Goal: Task Accomplishment & Management: Manage account settings

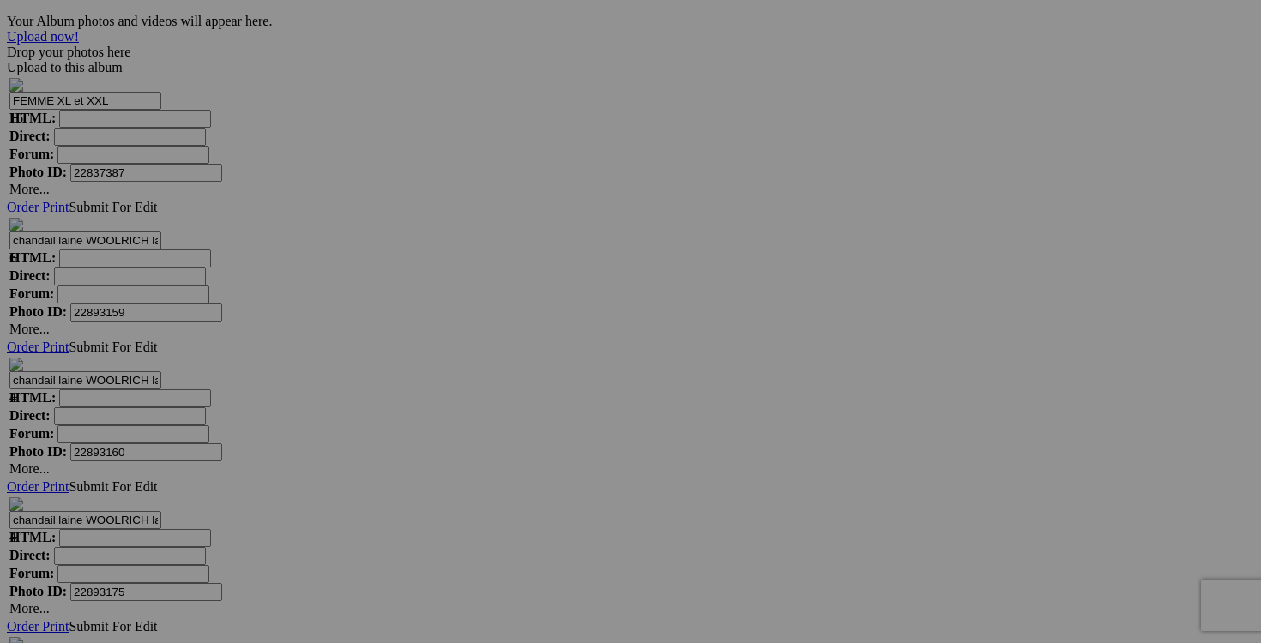
scroll to position [5575, 0]
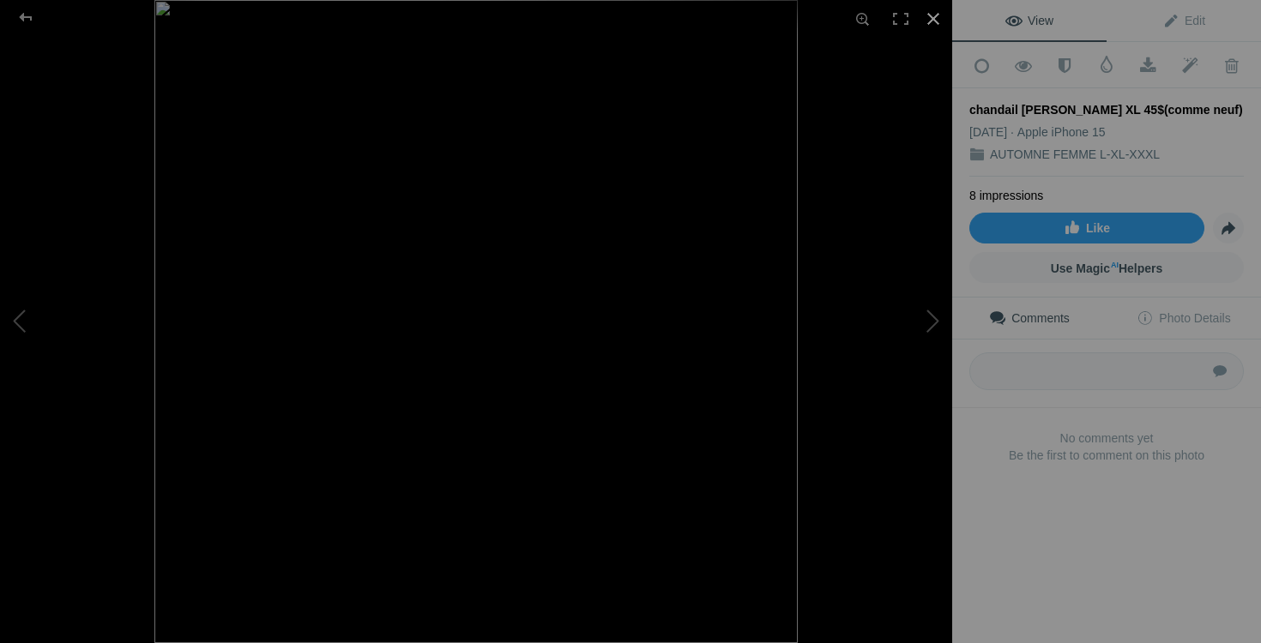
click at [934, 17] on div at bounding box center [933, 19] width 38 height 38
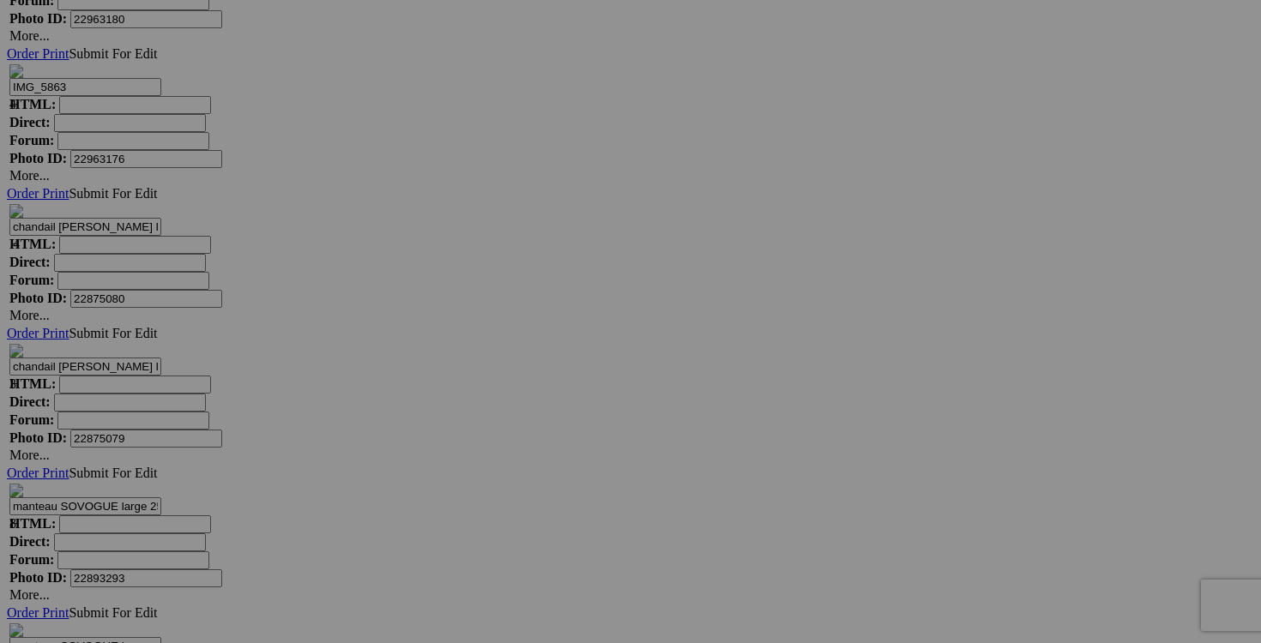
scroll to position [6590, 0]
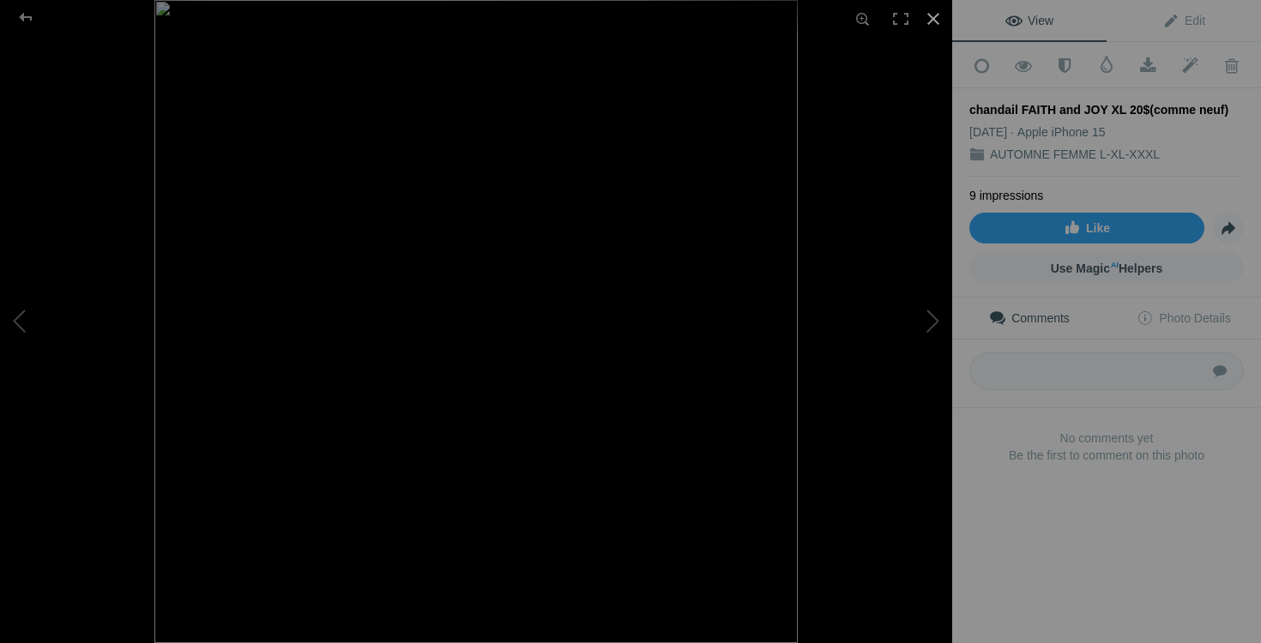
click at [942, 21] on div at bounding box center [933, 19] width 38 height 38
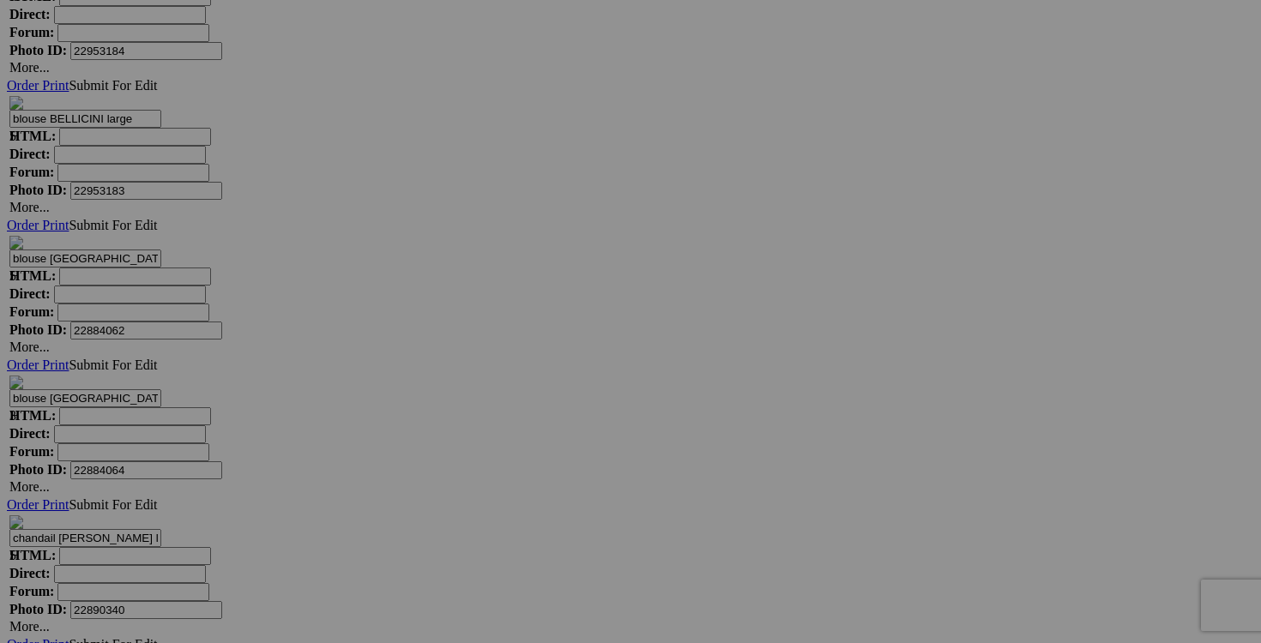
scroll to position [9422, 0]
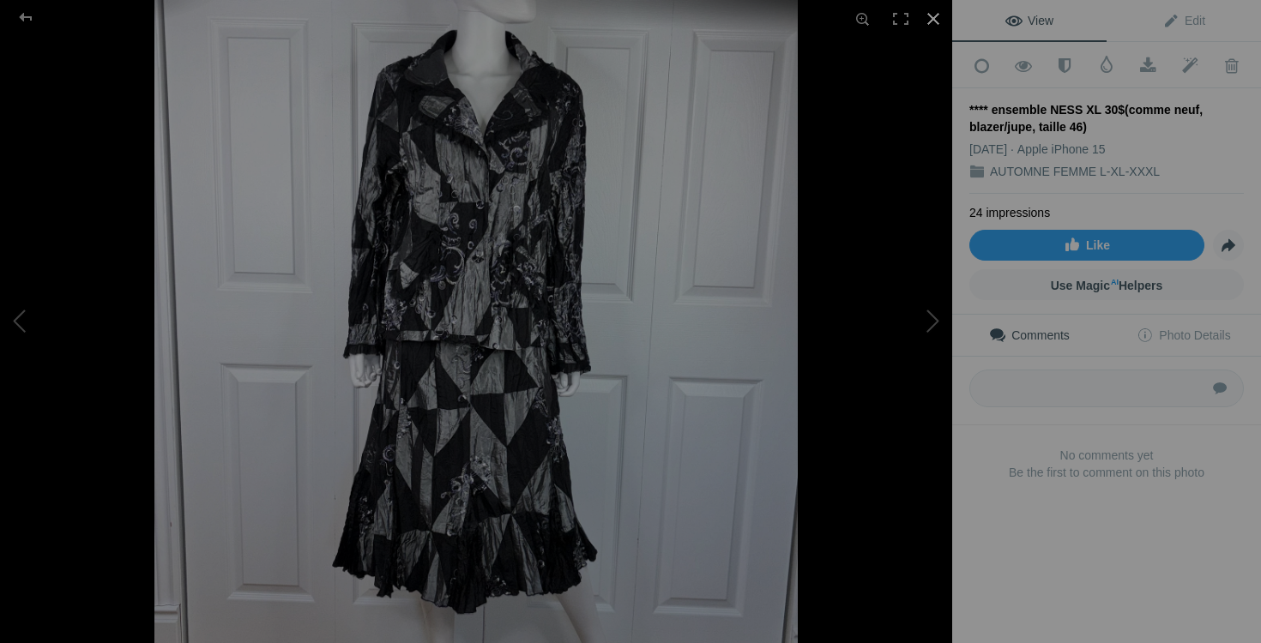
click at [932, 15] on div at bounding box center [933, 19] width 38 height 38
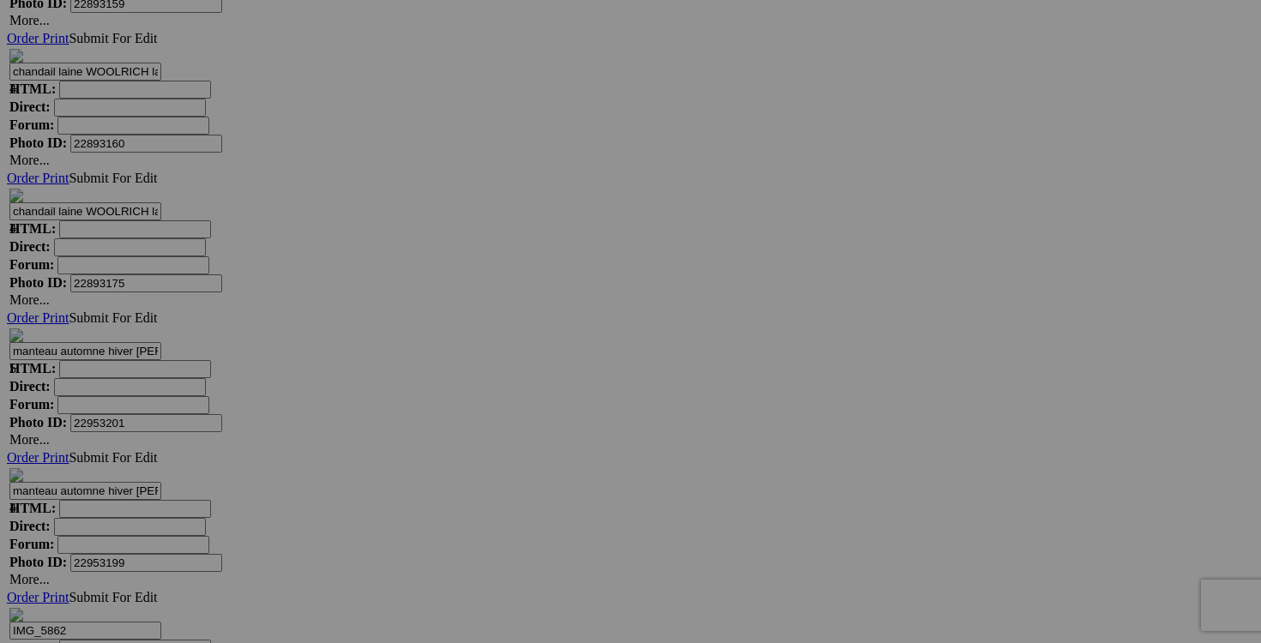
scroll to position [5849, 0]
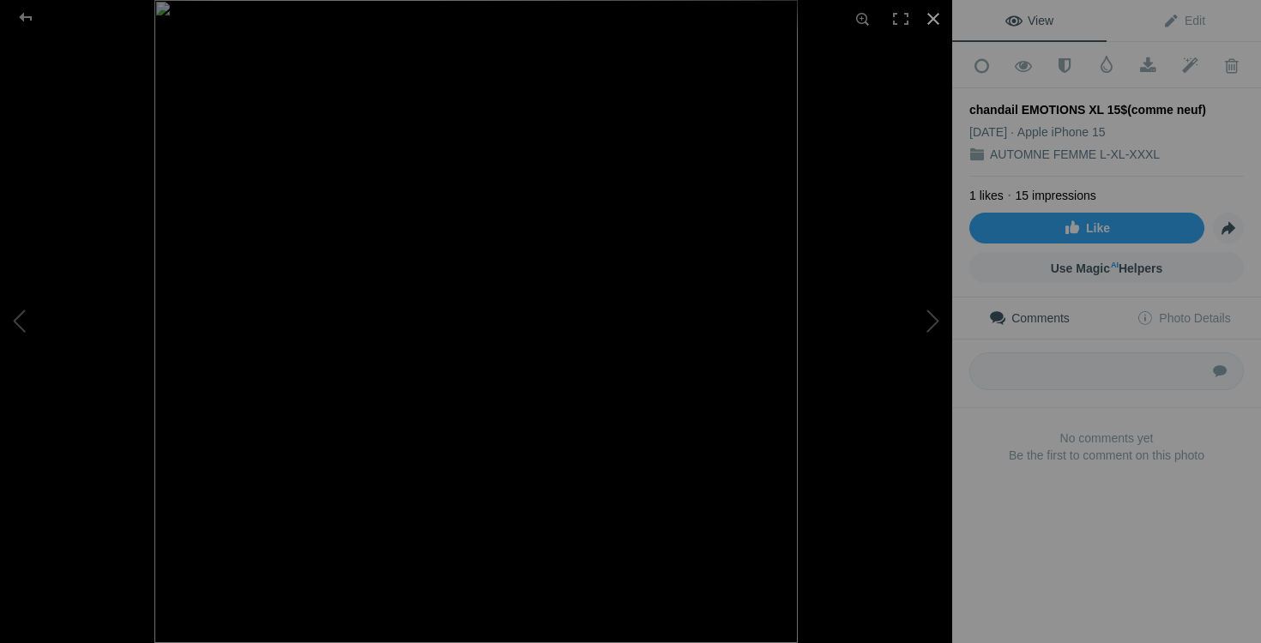
click at [931, 18] on div at bounding box center [933, 19] width 38 height 38
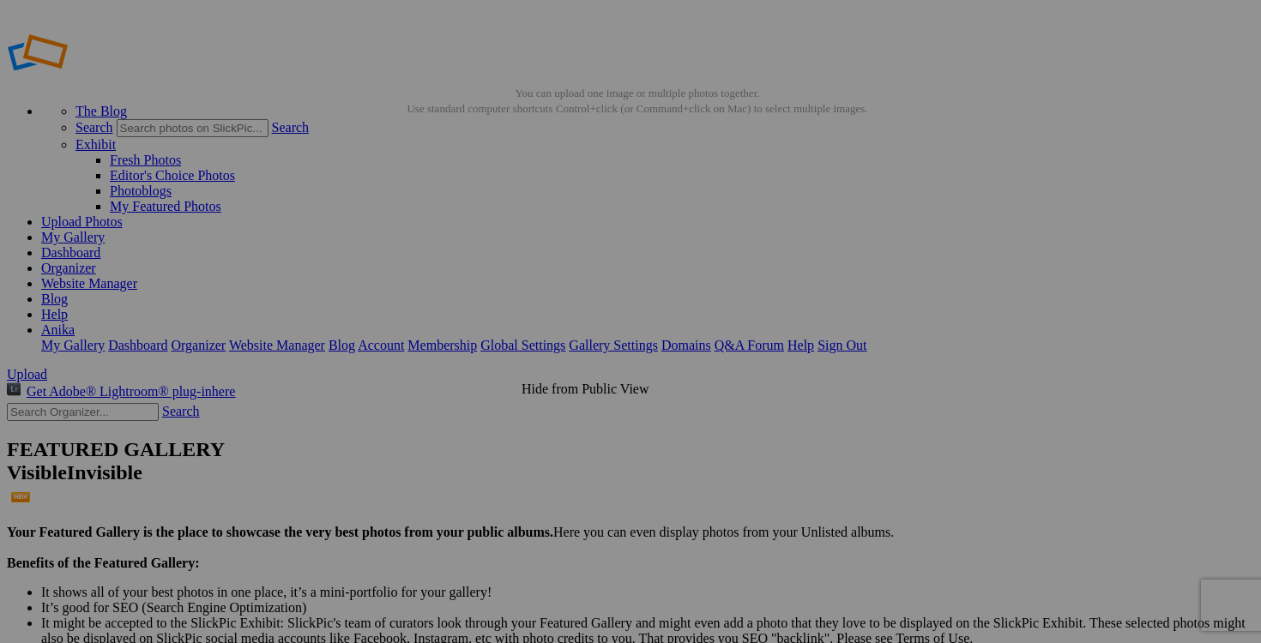
scroll to position [0, 0]
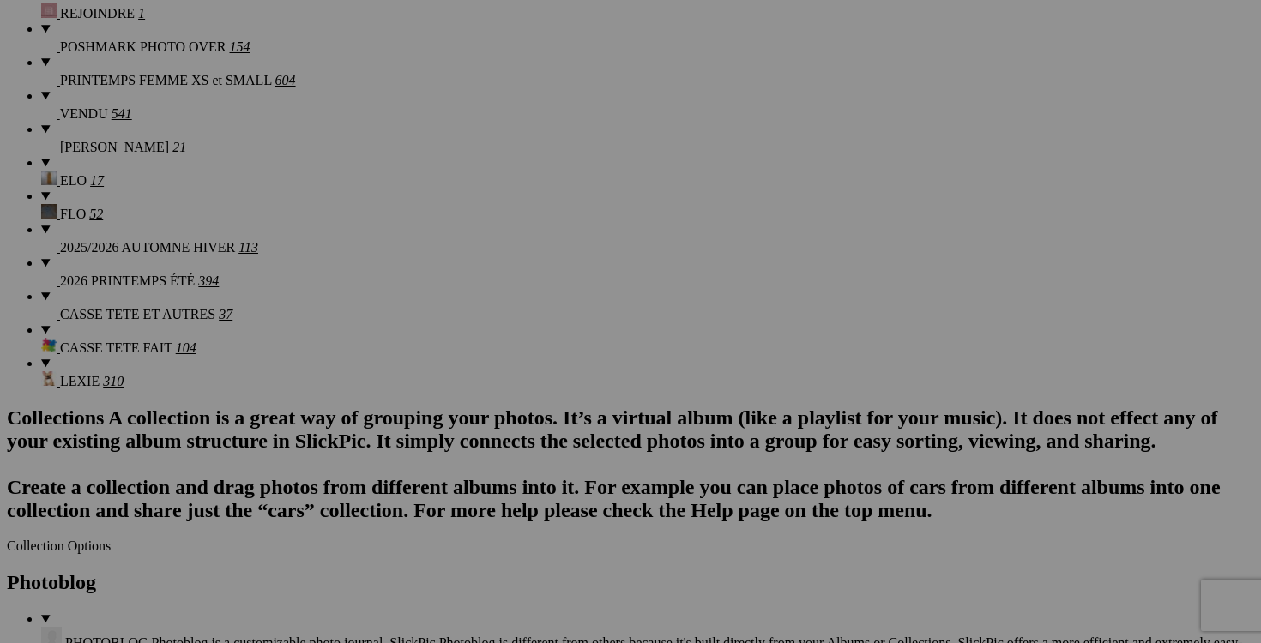
scroll to position [1796, 0]
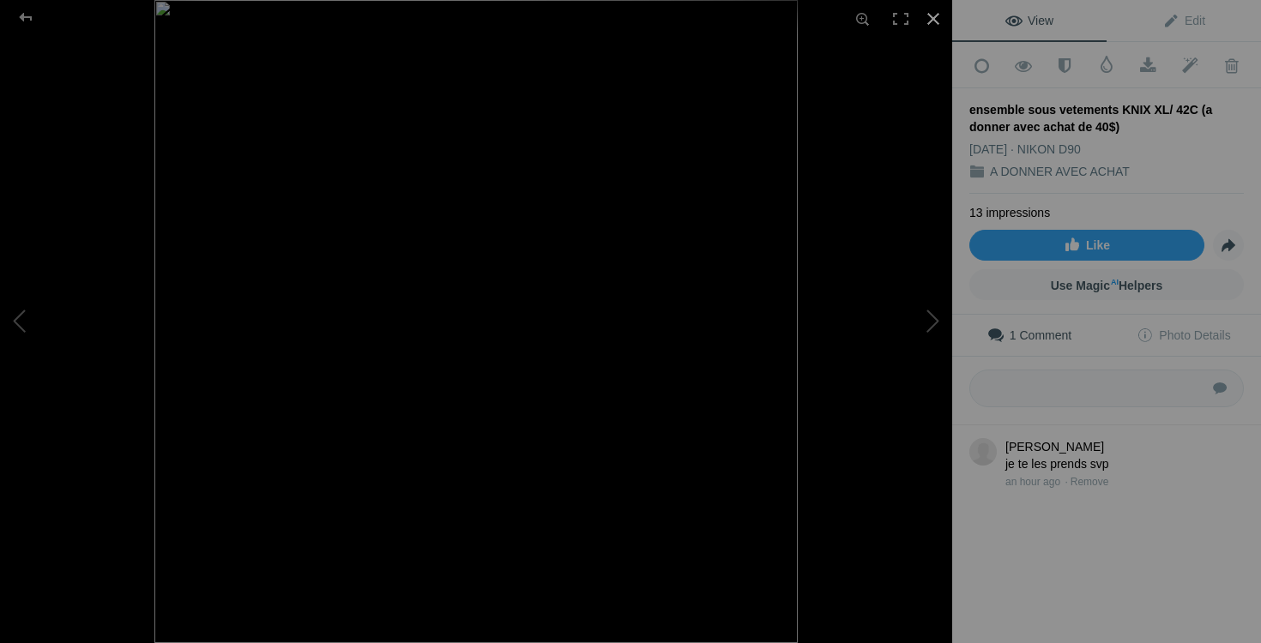
click at [937, 22] on div at bounding box center [933, 19] width 38 height 38
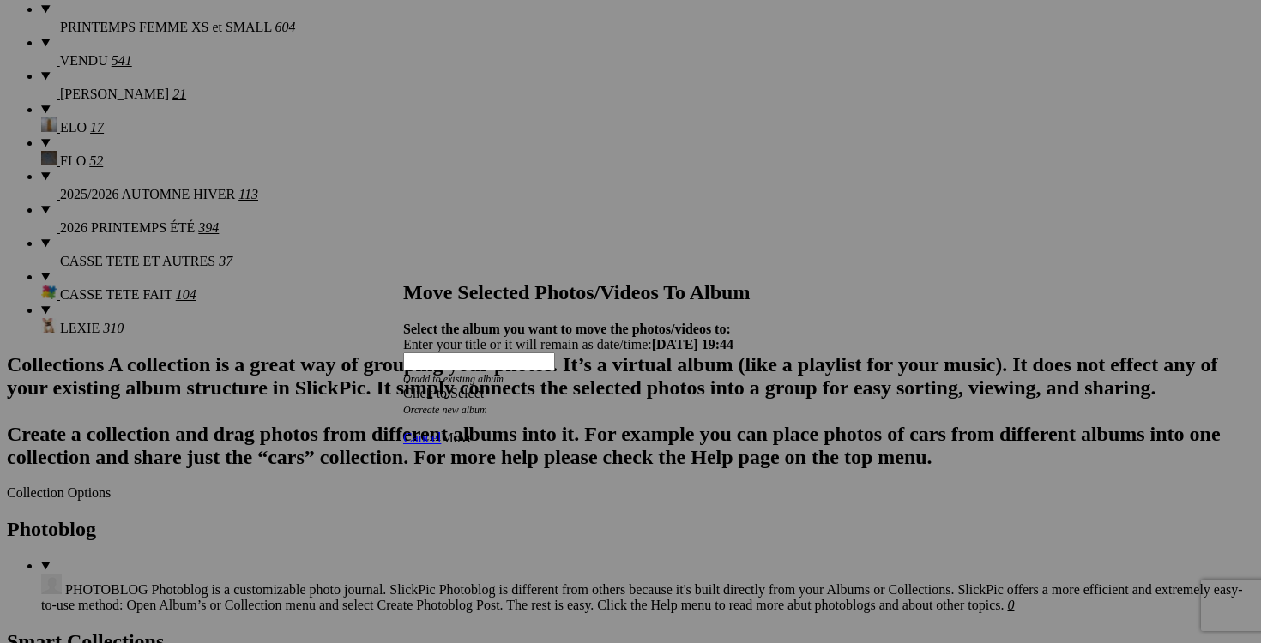
click at [740, 386] on div "Click to Select" at bounding box center [630, 393] width 455 height 15
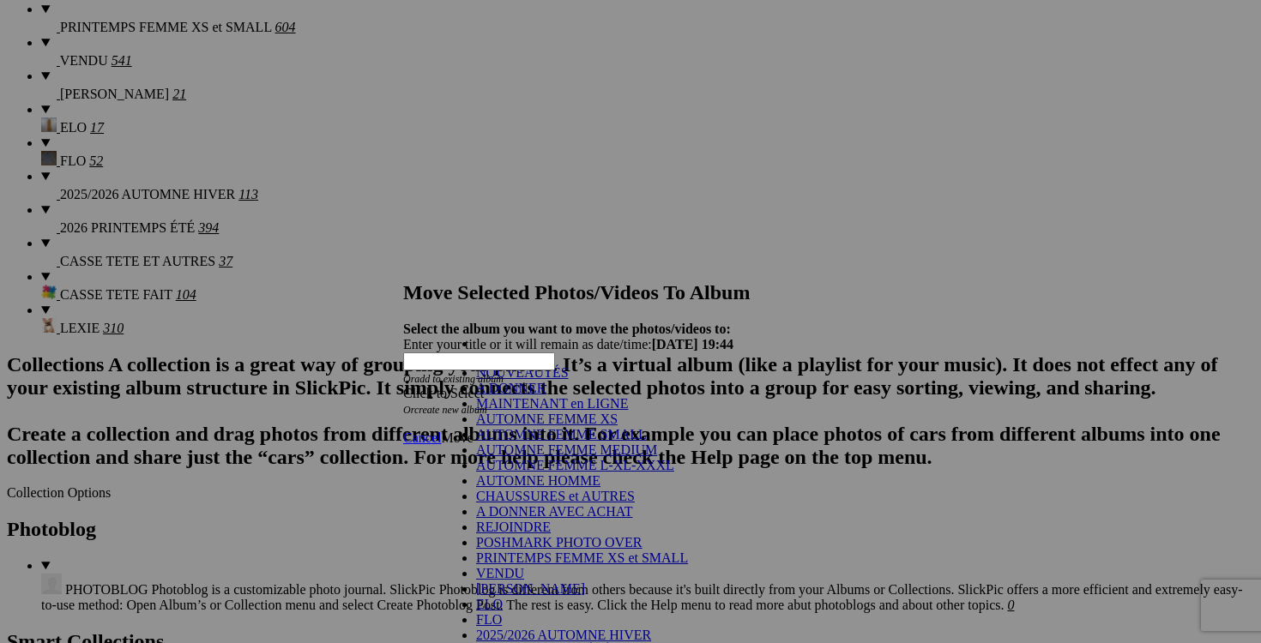
scroll to position [258, 0]
click at [524, 566] on link "VENDU" at bounding box center [500, 573] width 48 height 15
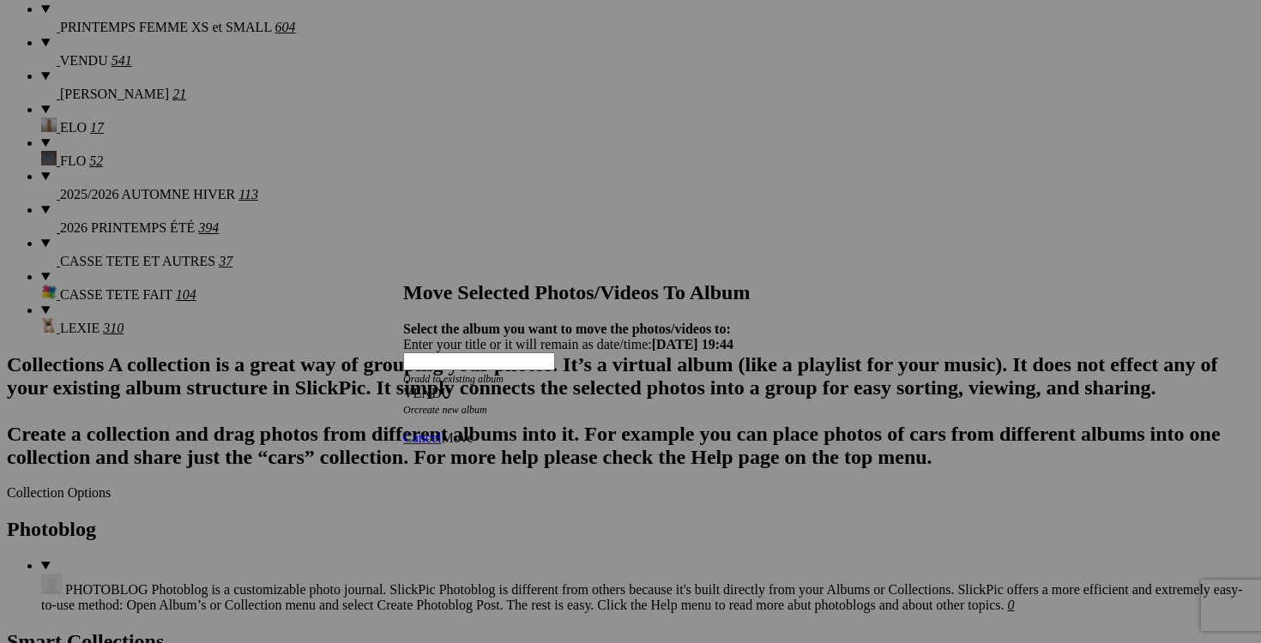
click at [473, 431] on link "Move" at bounding box center [457, 438] width 32 height 15
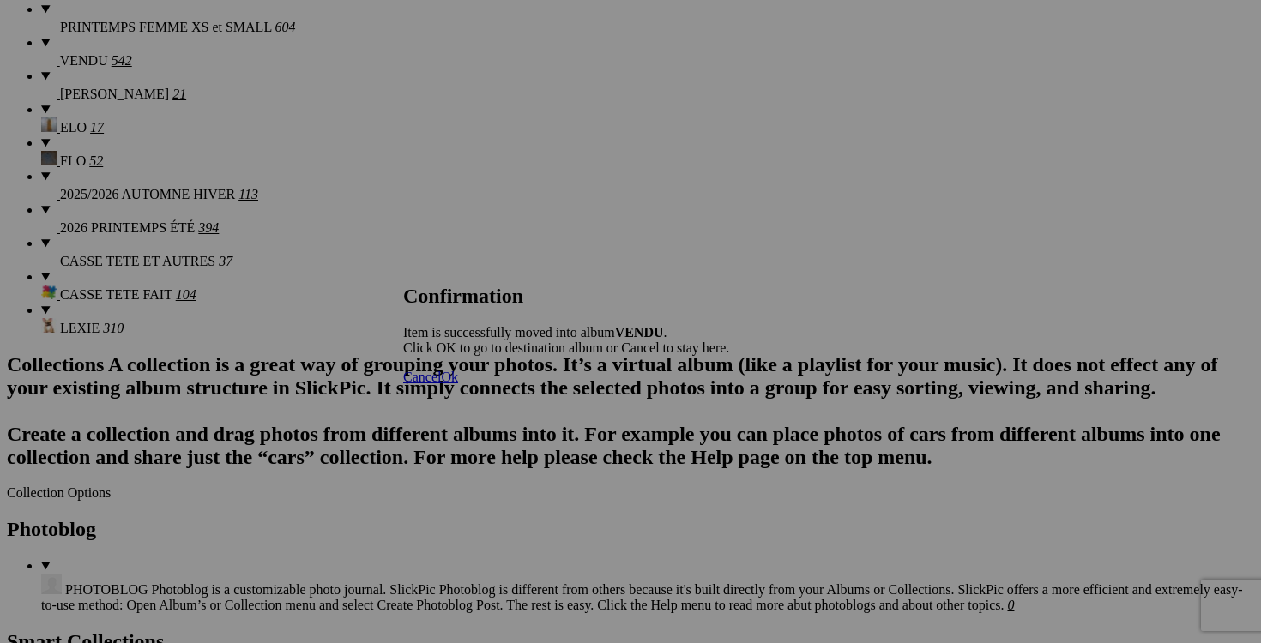
click at [615, 356] on div "Confirmation Item is successfully moved into album VENDU . Click OK to go to de…" at bounding box center [566, 320] width 326 height 71
click at [441, 384] on span "Cancel" at bounding box center [422, 377] width 38 height 15
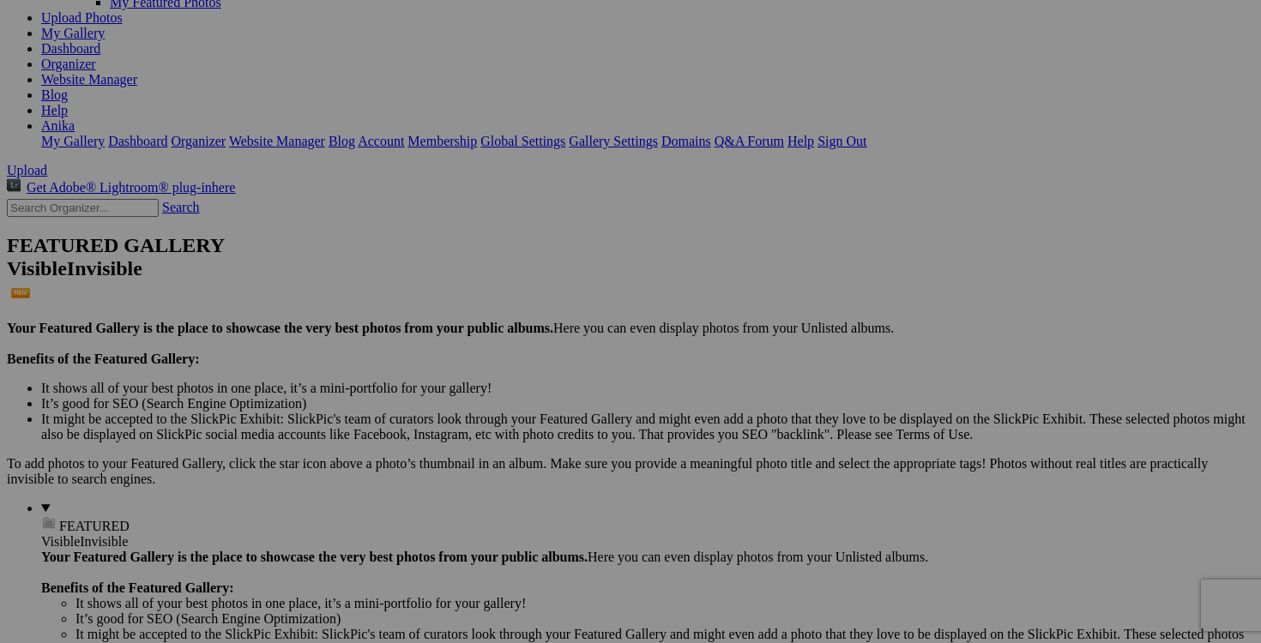
scroll to position [132, 0]
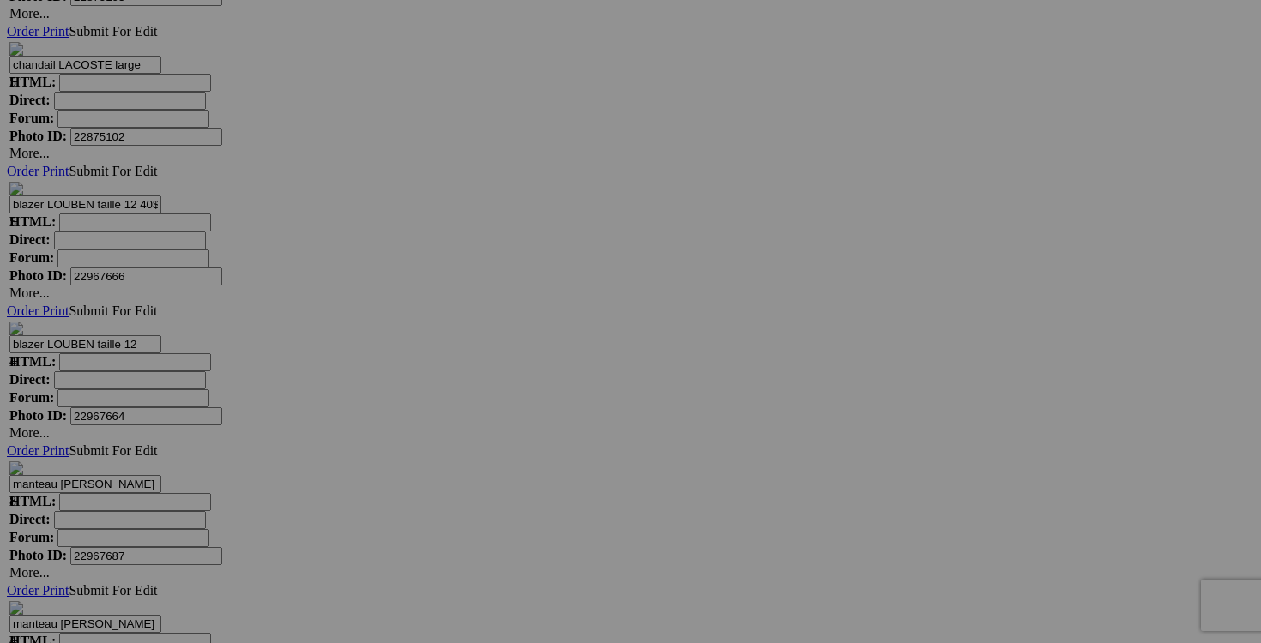
scroll to position [7699, 0]
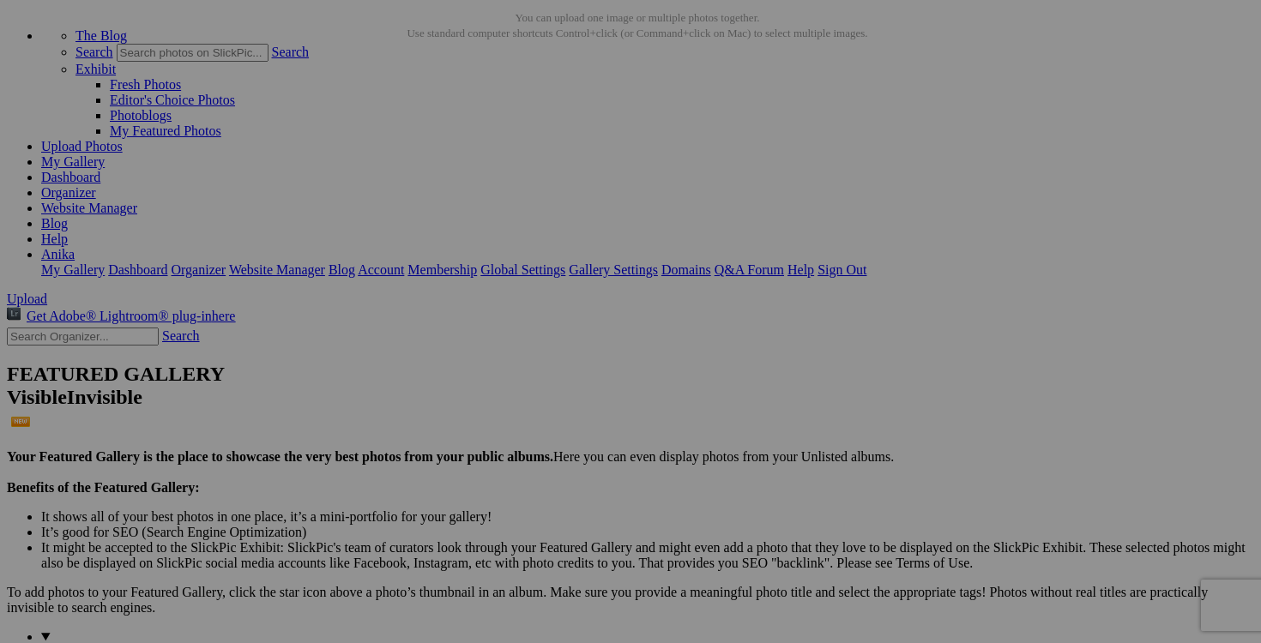
scroll to position [0, 0]
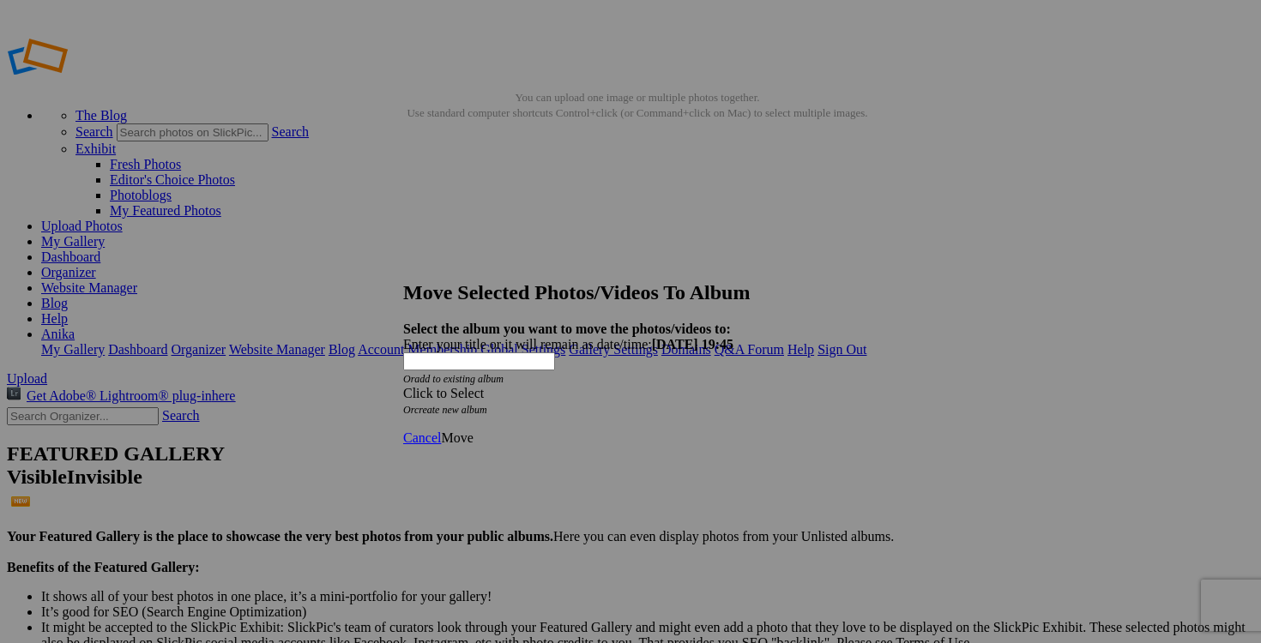
click at [403, 386] on span at bounding box center [403, 393] width 0 height 15
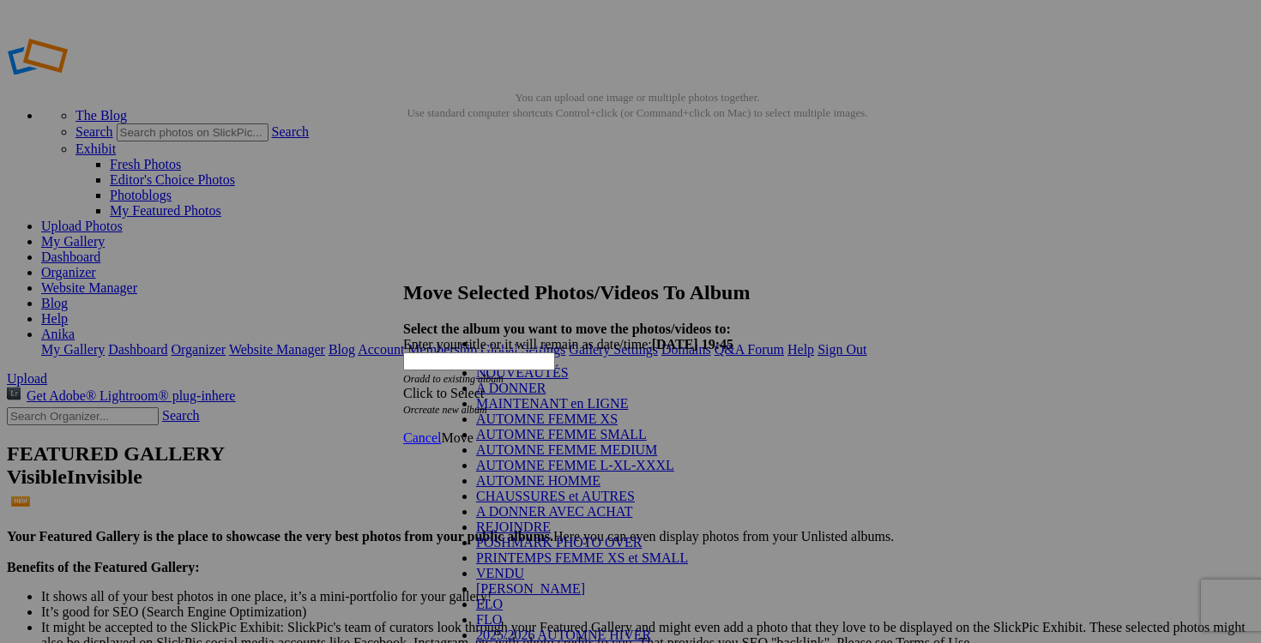
scroll to position [224, 0]
click at [503, 566] on link "VENDU" at bounding box center [500, 573] width 48 height 15
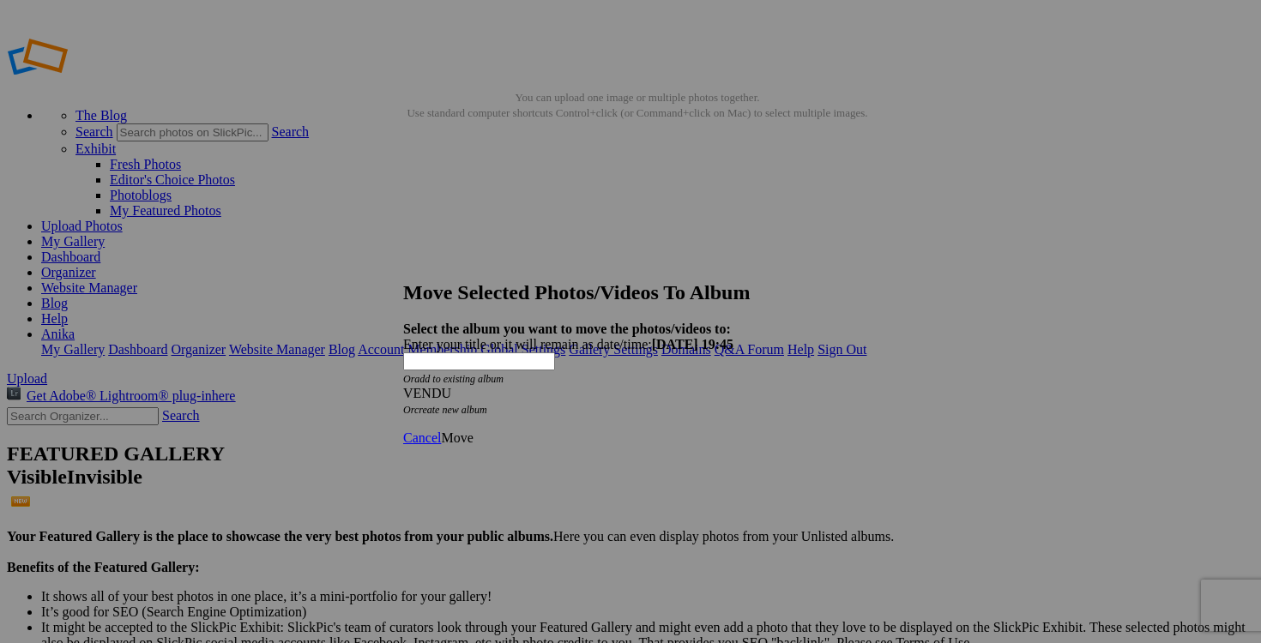
click at [473, 431] on span "Move" at bounding box center [457, 438] width 32 height 15
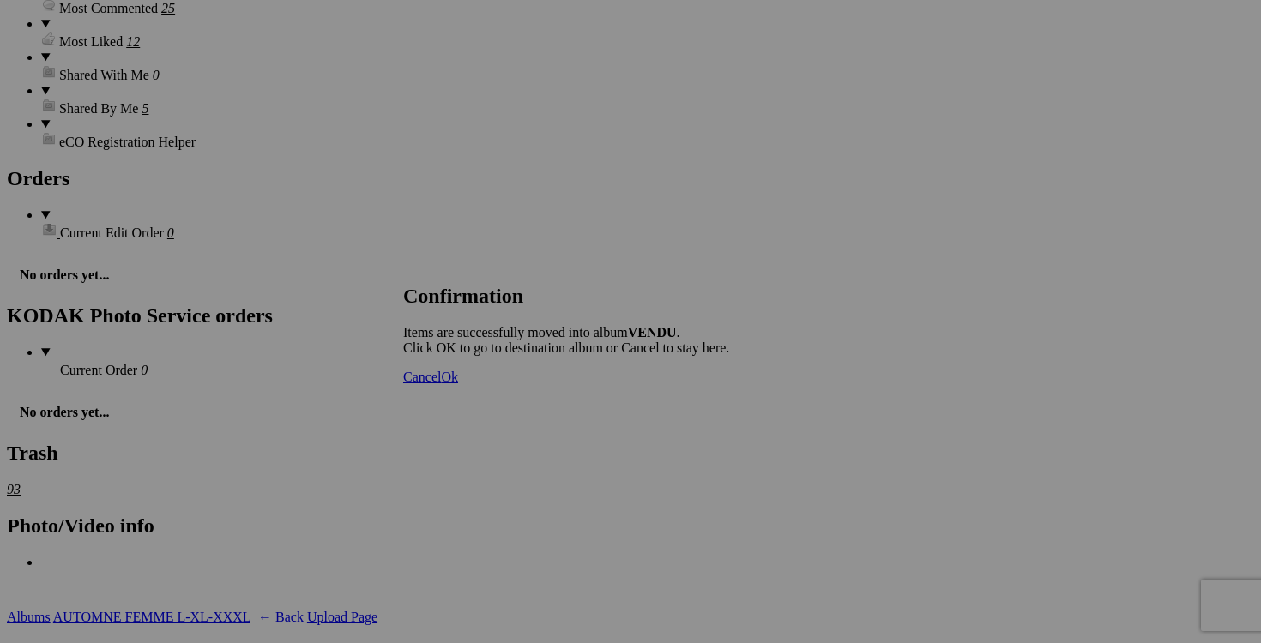
scroll to position [2659, 0]
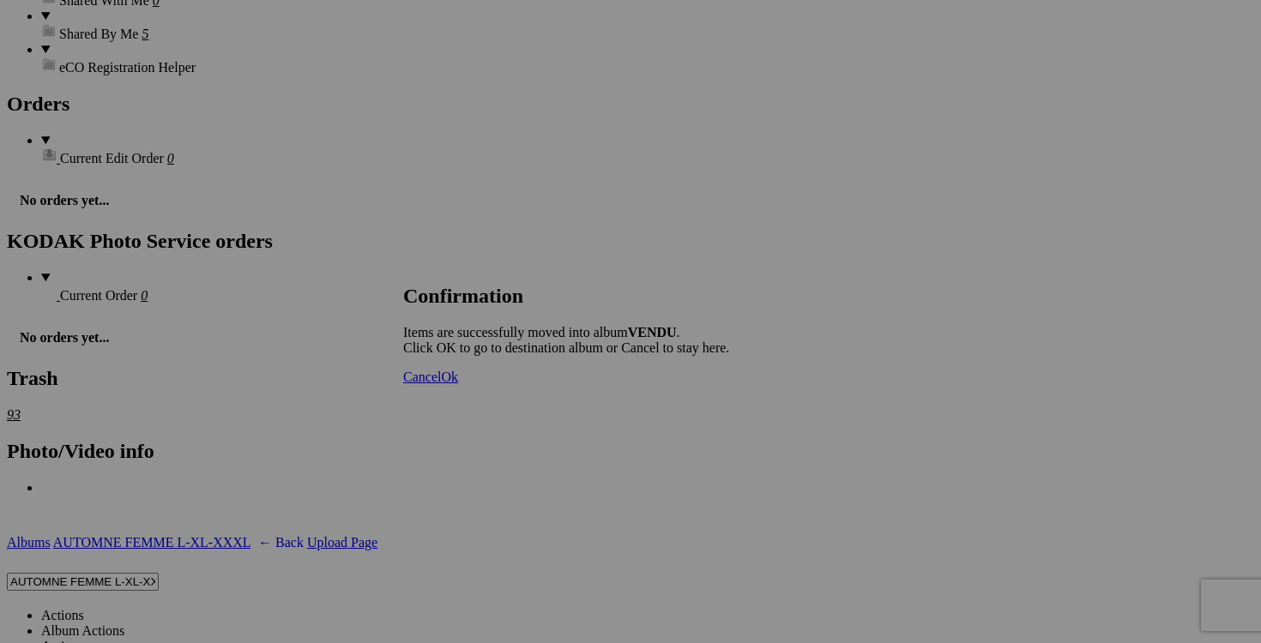
click at [441, 384] on span "Cancel" at bounding box center [422, 377] width 38 height 15
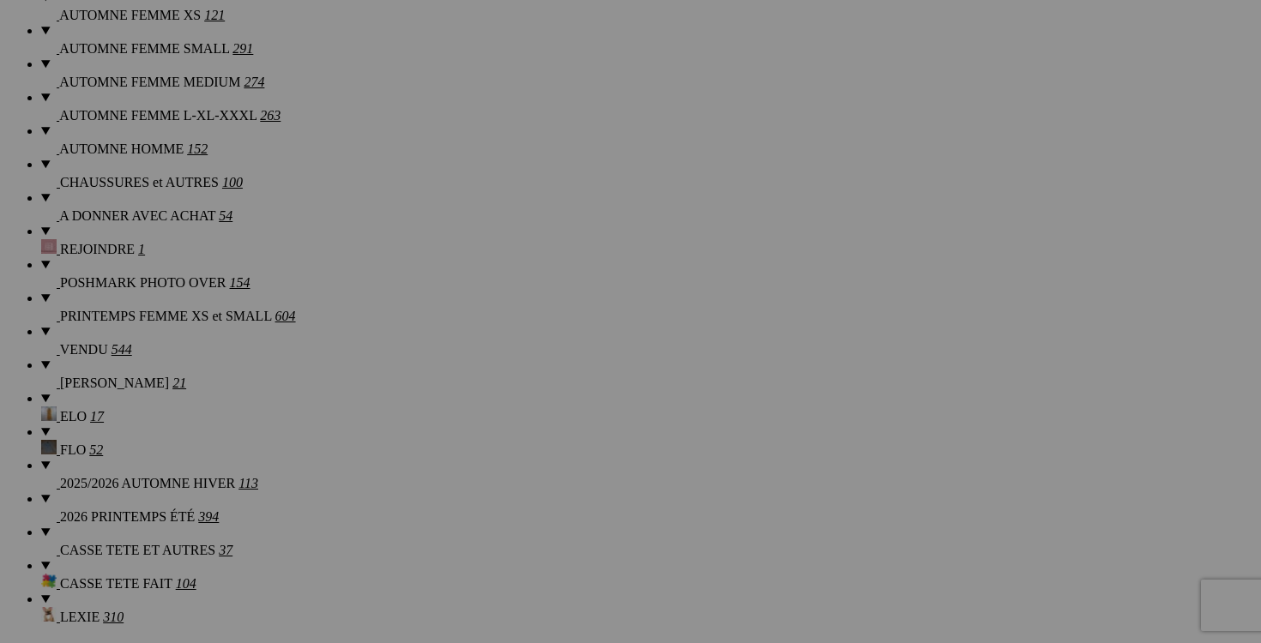
scroll to position [0, 0]
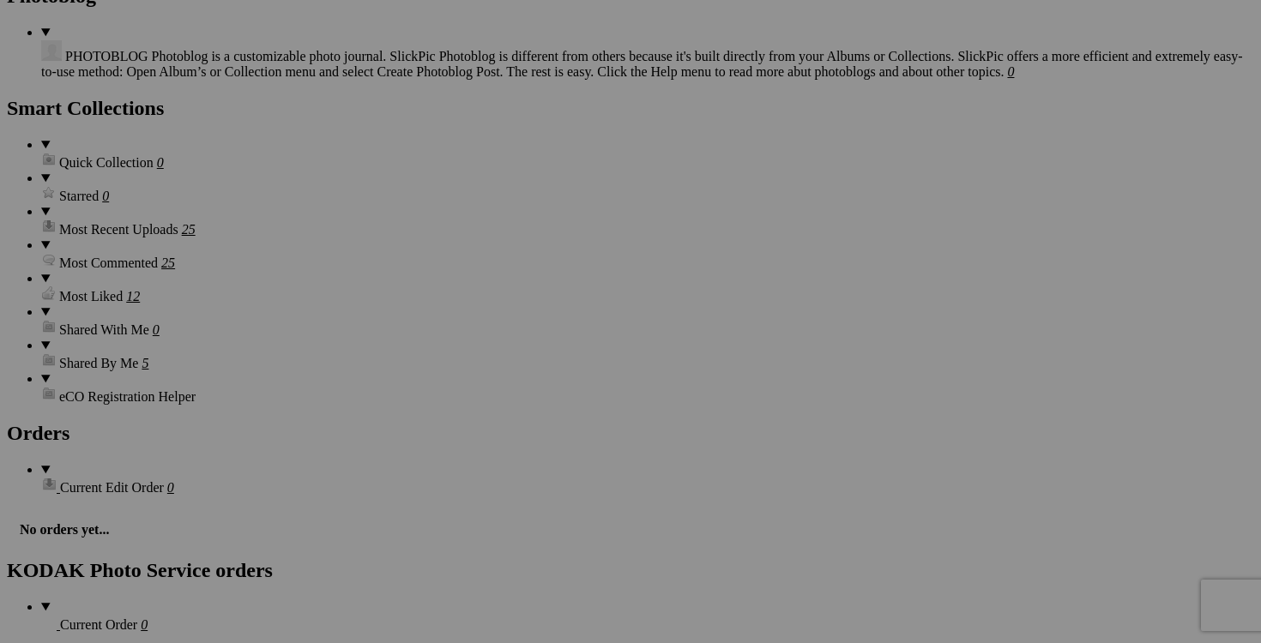
scroll to position [2337, 0]
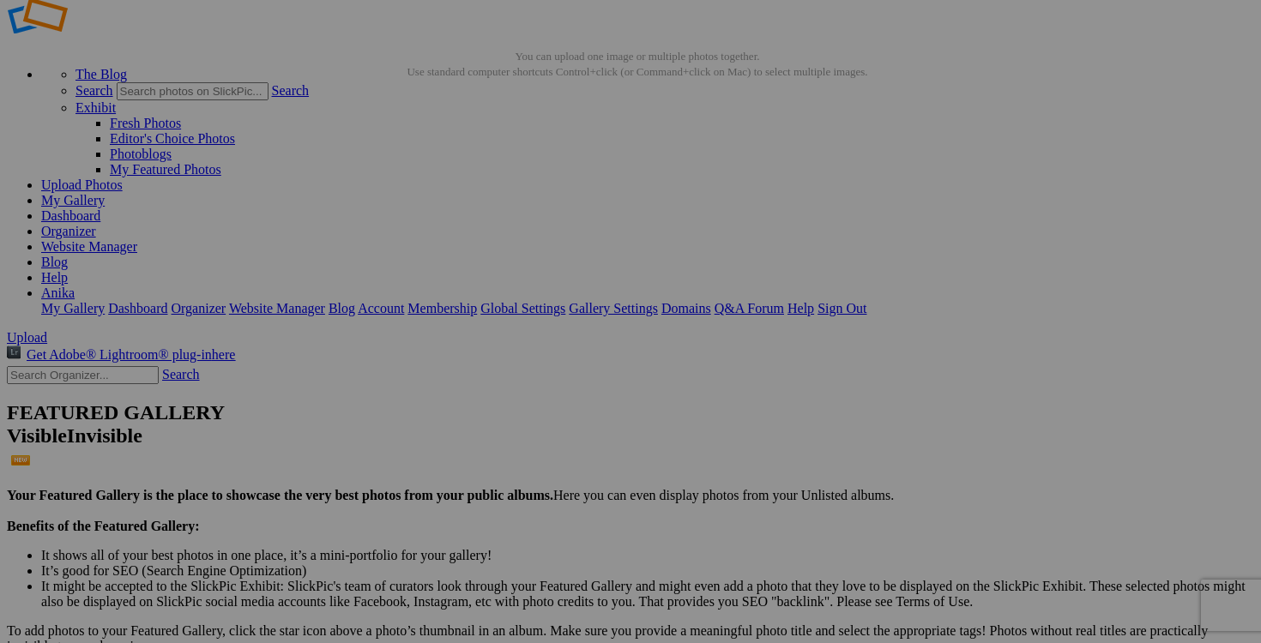
scroll to position [0, 0]
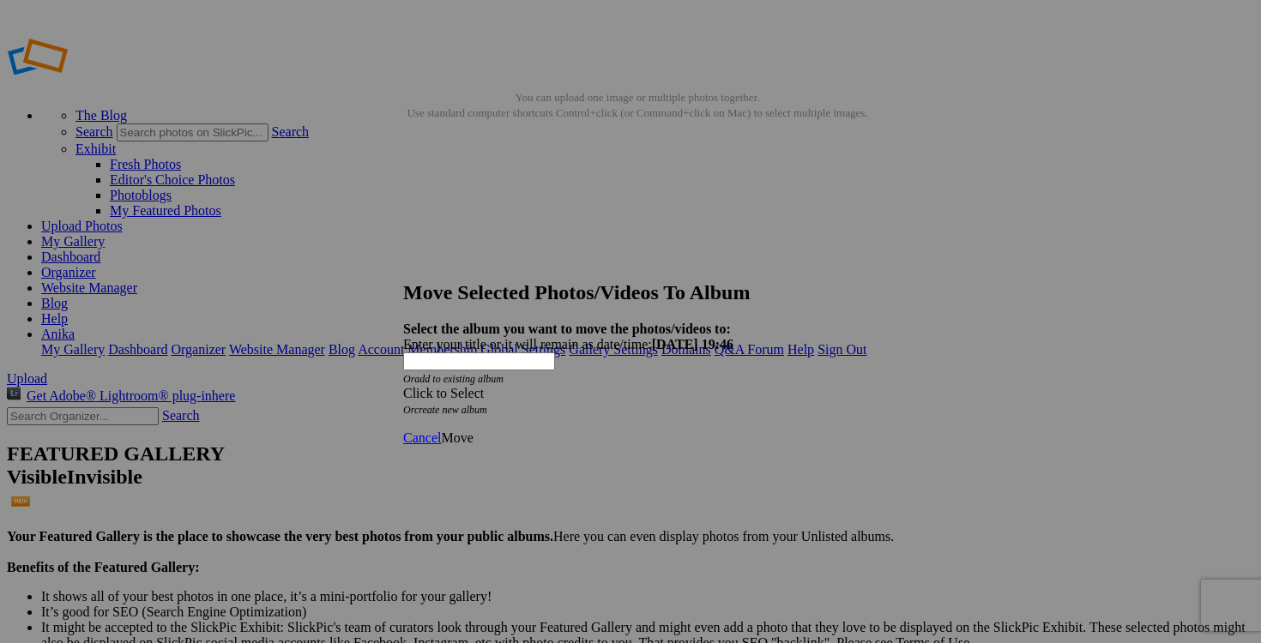
click at [403, 386] on span at bounding box center [403, 393] width 0 height 15
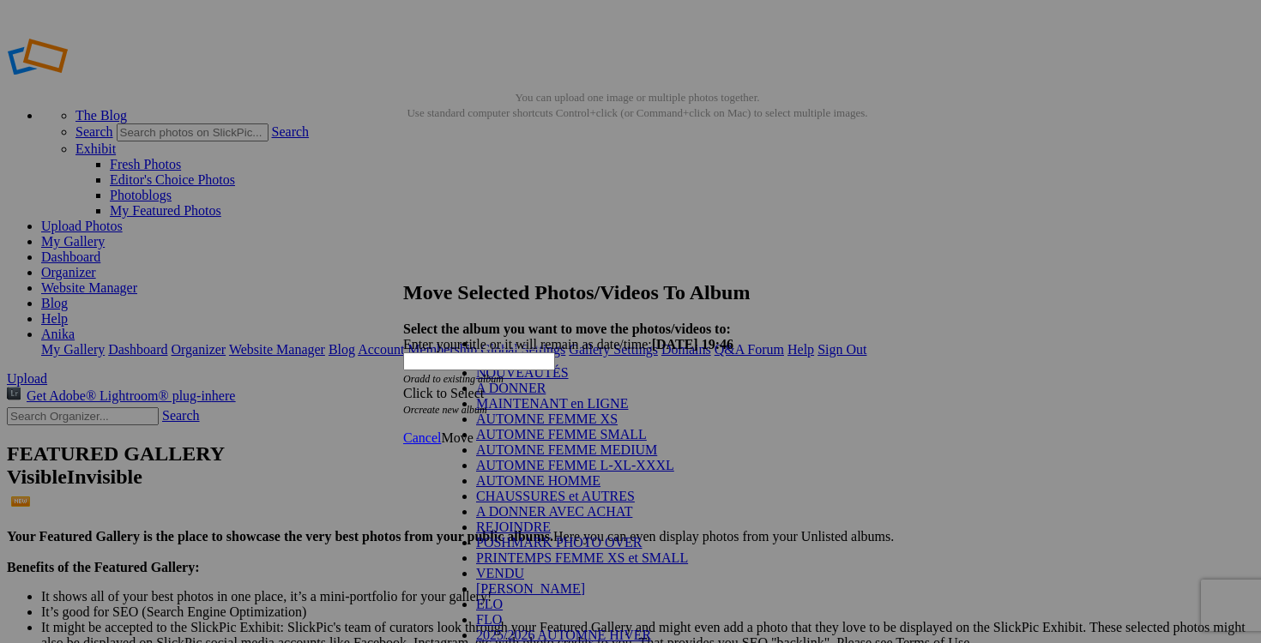
scroll to position [258, 0]
click at [524, 566] on link "VENDU" at bounding box center [500, 573] width 48 height 15
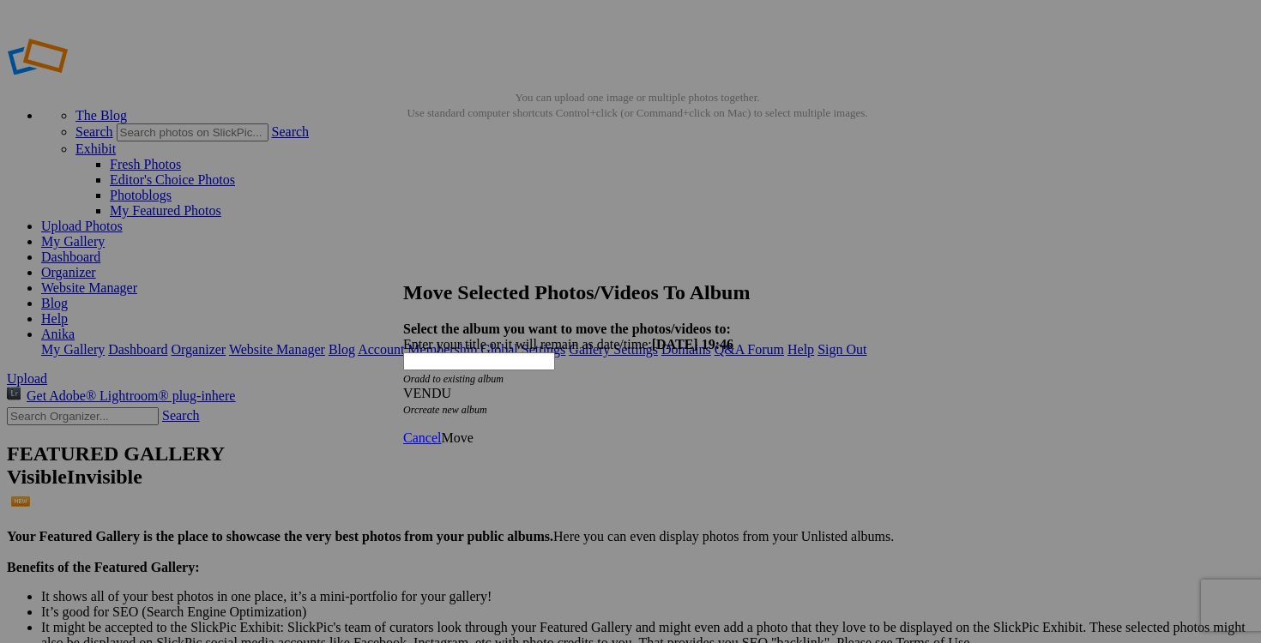
click at [473, 431] on span "Move" at bounding box center [457, 438] width 32 height 15
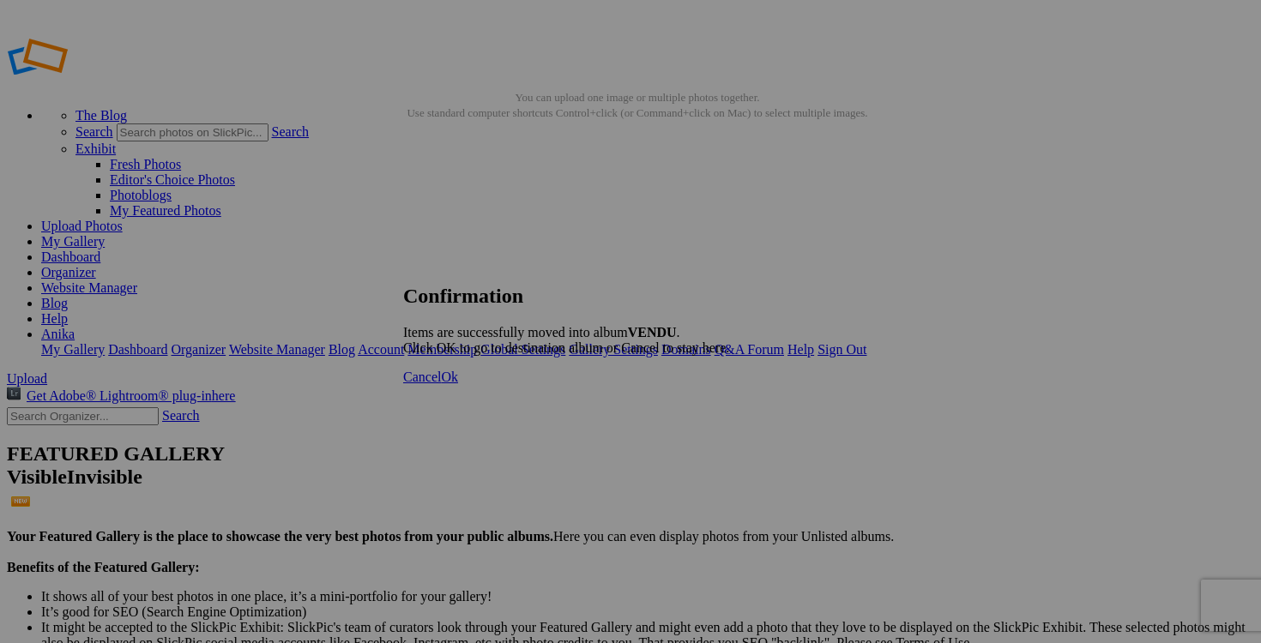
click at [441, 384] on span "Cancel" at bounding box center [422, 377] width 38 height 15
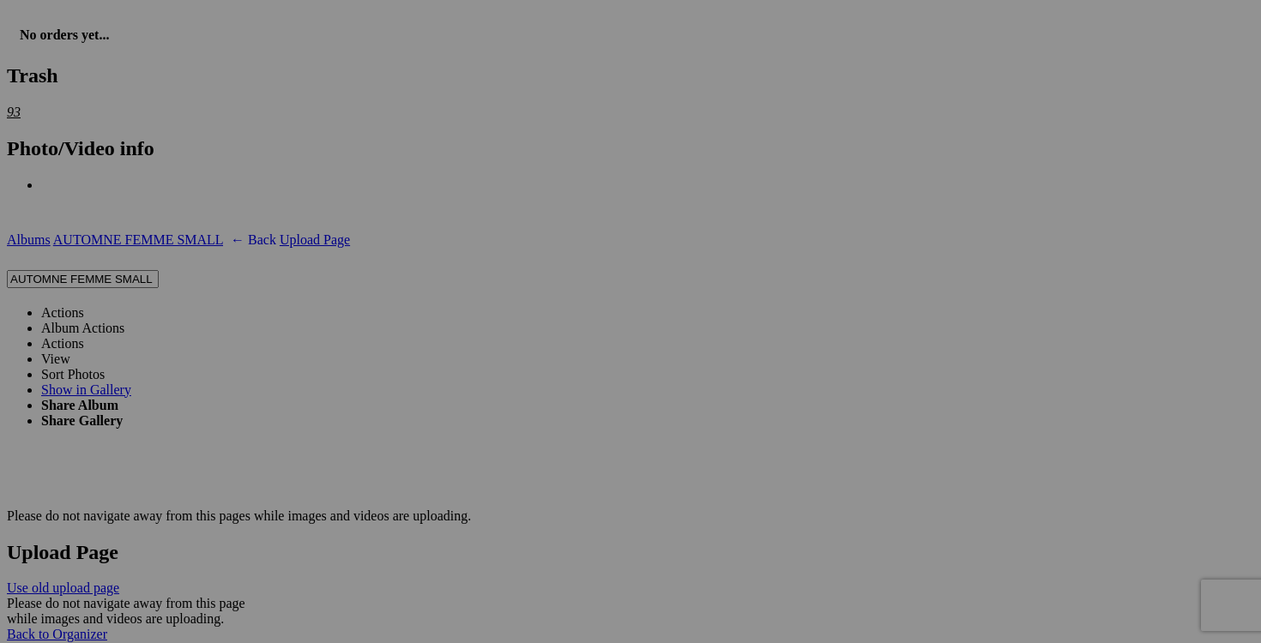
scroll to position [3018, 0]
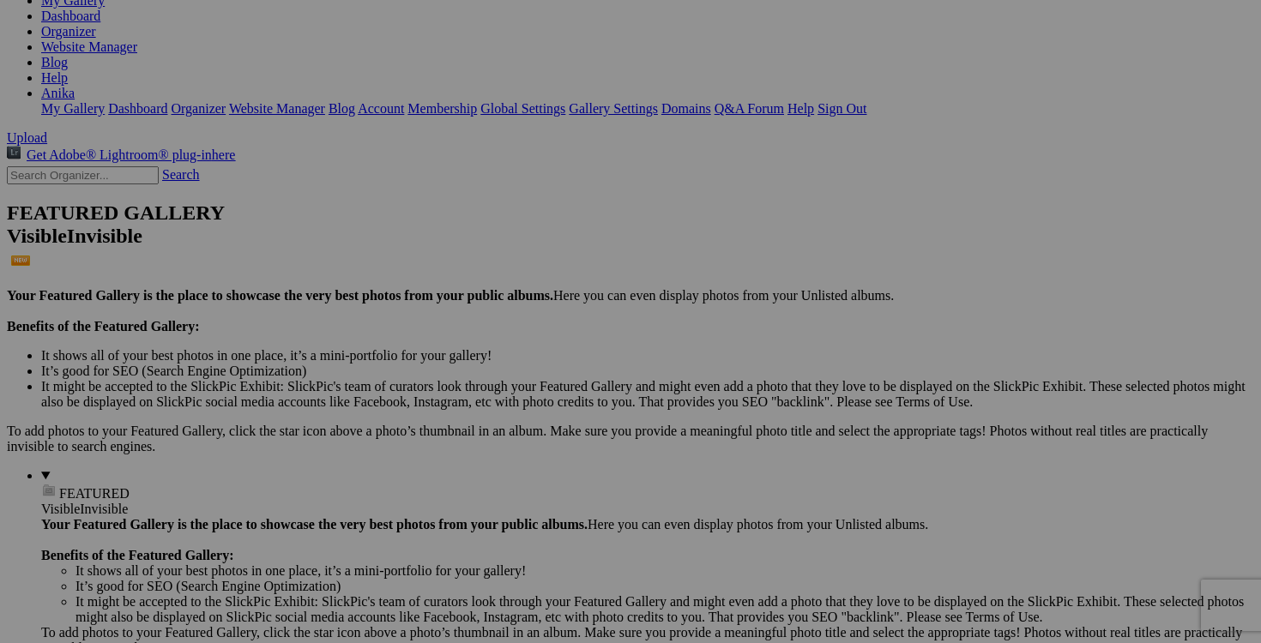
scroll to position [0, 0]
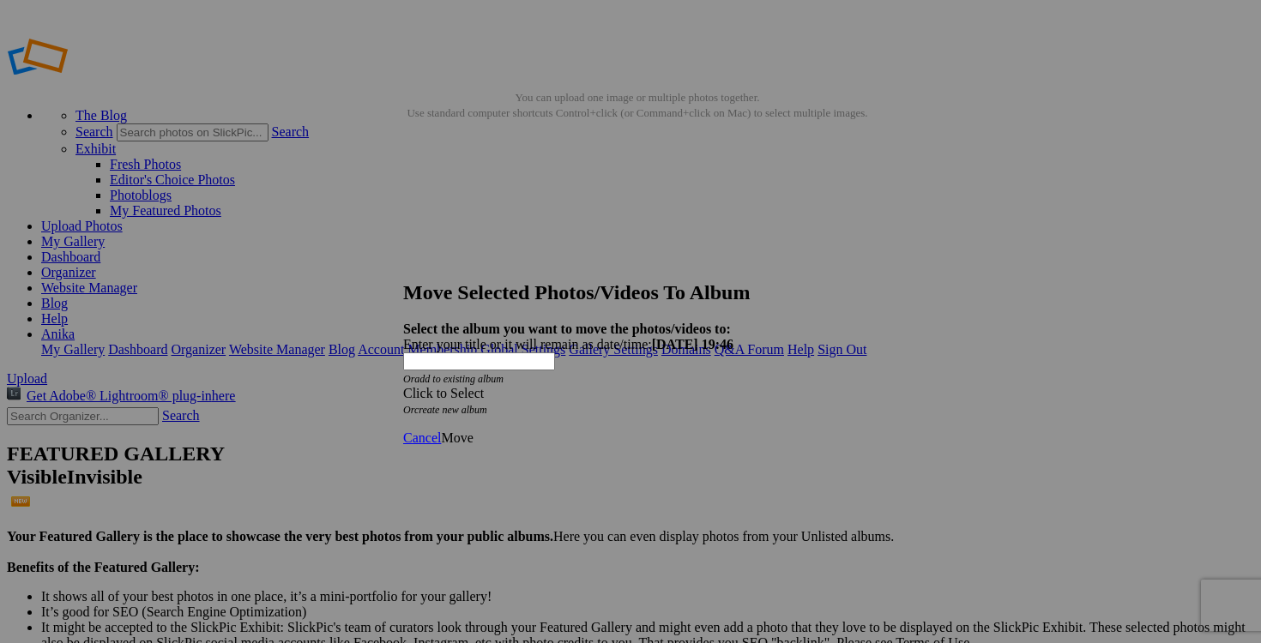
click at [403, 386] on span at bounding box center [403, 393] width 0 height 15
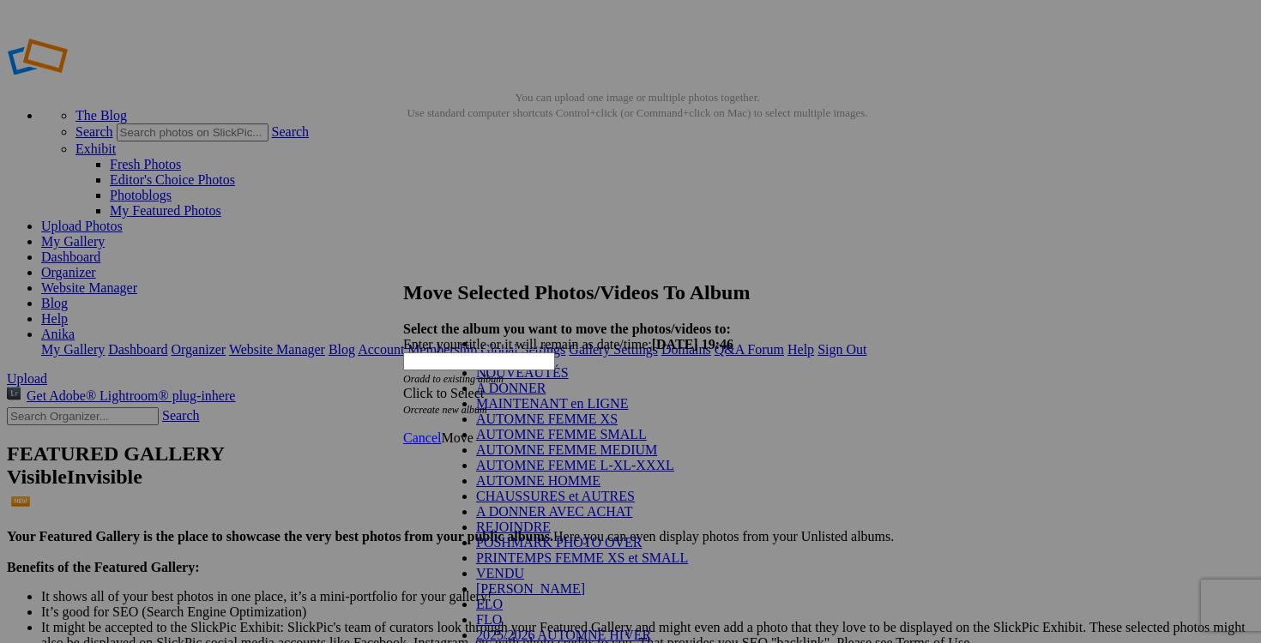
scroll to position [201, 0]
click at [524, 566] on link "VENDU" at bounding box center [500, 573] width 48 height 15
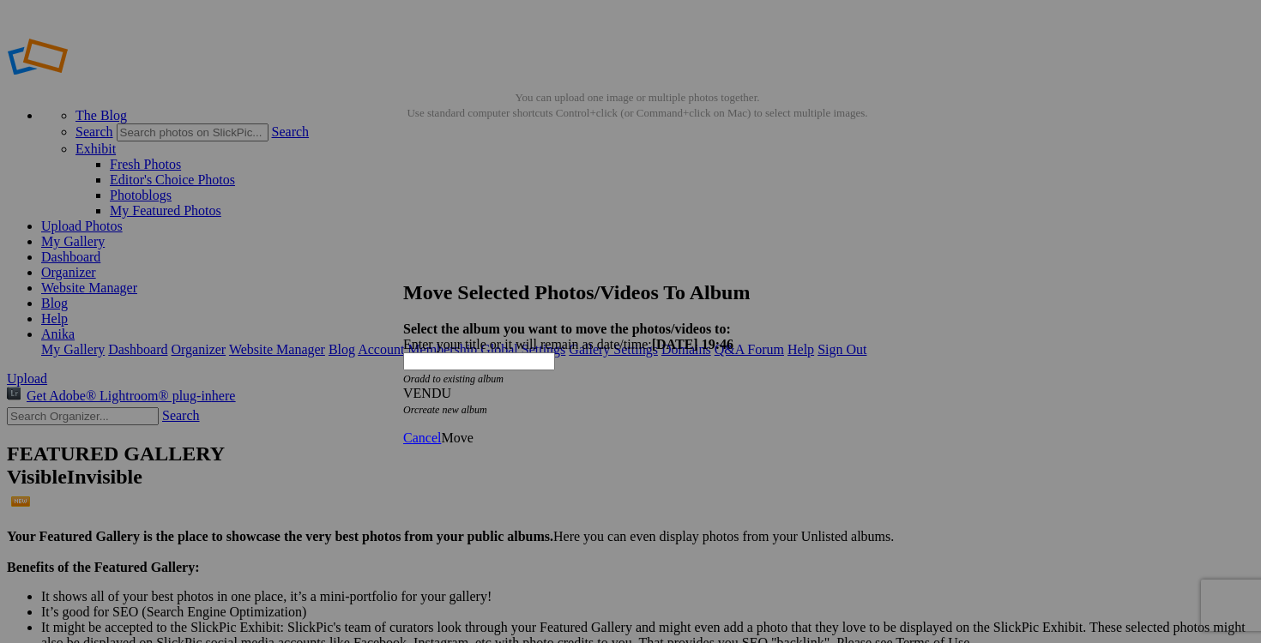
click at [473, 431] on span "Move" at bounding box center [457, 438] width 32 height 15
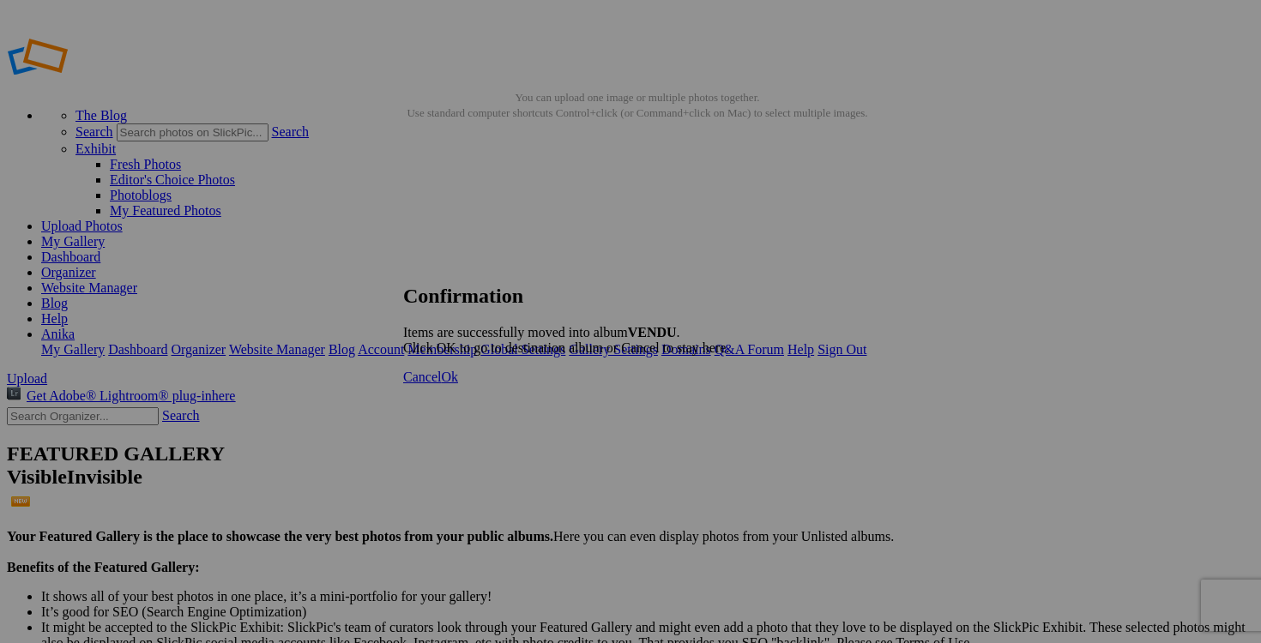
click at [441, 384] on span "Cancel" at bounding box center [422, 377] width 38 height 15
